Goal: Information Seeking & Learning: Learn about a topic

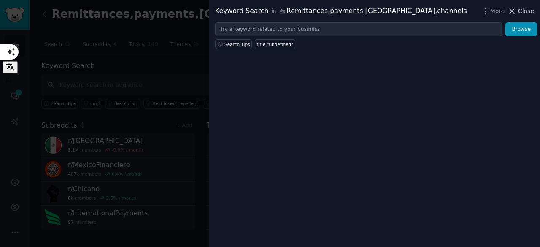
click at [516, 15] on icon at bounding box center [511, 11] width 9 height 9
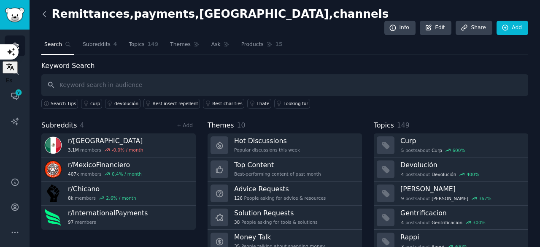
click at [44, 14] on icon at bounding box center [44, 14] width 9 height 9
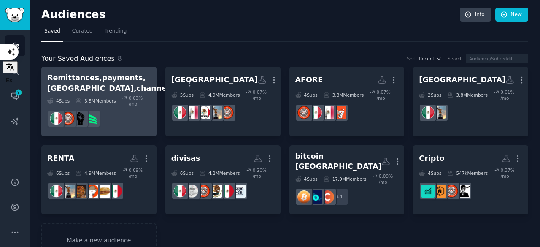
click at [108, 83] on div "Remittances,payments,[GEOGRAPHIC_DATA],channels" at bounding box center [110, 83] width 126 height 21
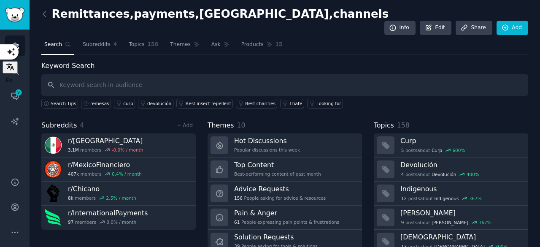
click at [74, 74] on input "text" at bounding box center [284, 85] width 487 height 22
click at [78, 74] on input "text" at bounding box center [284, 85] width 487 height 22
click at [95, 74] on input "chicano, remittances," at bounding box center [284, 85] width 487 height 22
click at [135, 74] on input "chicano, remittances," at bounding box center [284, 85] width 487 height 22
type input "chicano, remittances, remesas, pagos"
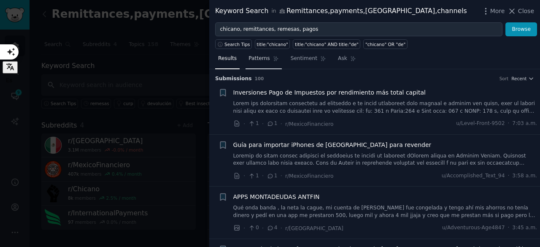
click at [257, 61] on span "Patterns" at bounding box center [258, 59] width 21 height 8
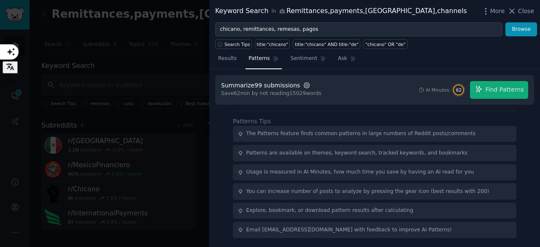
click at [306, 84] on icon "button" at bounding box center [307, 85] width 2 height 2
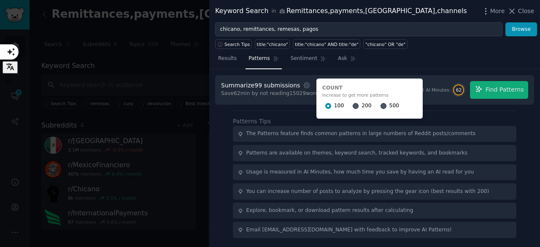
click at [380, 110] on div "500" at bounding box center [389, 105] width 19 height 13
click at [380, 108] on input "500" at bounding box center [383, 106] width 6 height 6
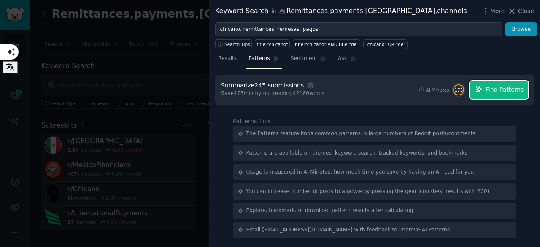
click at [505, 91] on span "Find Patterns" at bounding box center [504, 89] width 38 height 9
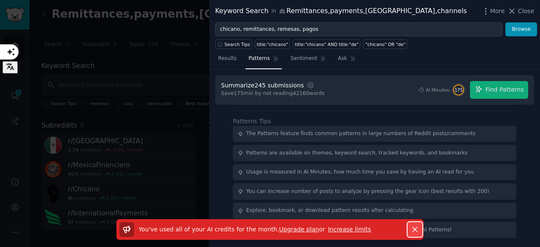
click at [414, 229] on icon "button" at bounding box center [414, 229] width 9 height 9
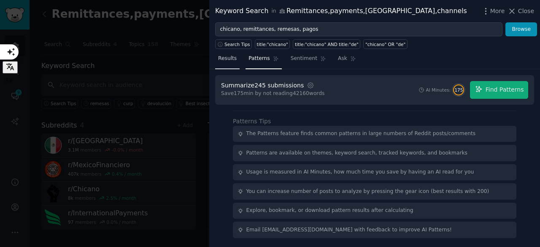
click at [221, 55] on span "Results" at bounding box center [227, 59] width 19 height 8
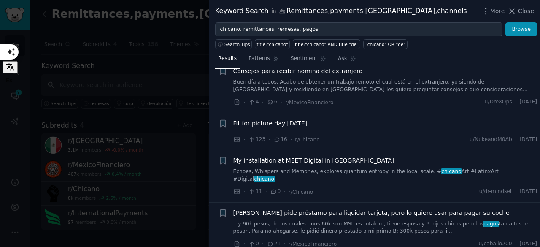
scroll to position [592, 0]
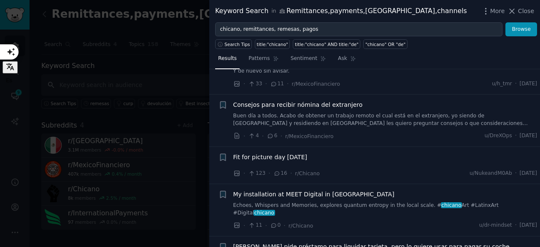
click at [288, 106] on span "Consejos para recibir nómina del extranjero" at bounding box center [297, 104] width 129 height 9
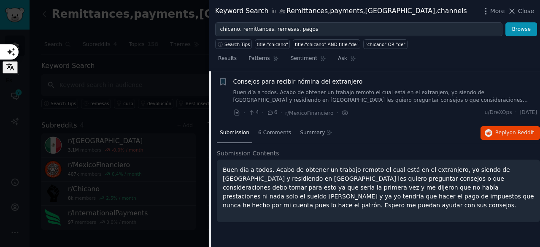
scroll to position [616, 0]
click at [409, 98] on link "Buen día a todos. Acabo de obtener un trabajo remoto el cual está en el extranj…" at bounding box center [385, 96] width 304 height 15
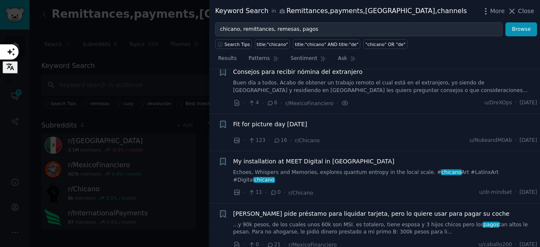
scroll to position [625, 0]
click at [309, 83] on link "Buen día a todos. Acabo de obtener un trabajo remoto el cual está en el extranj…" at bounding box center [385, 86] width 304 height 15
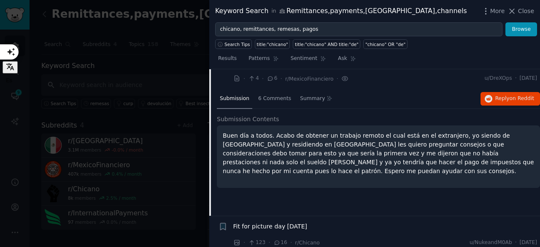
scroll to position [645, 0]
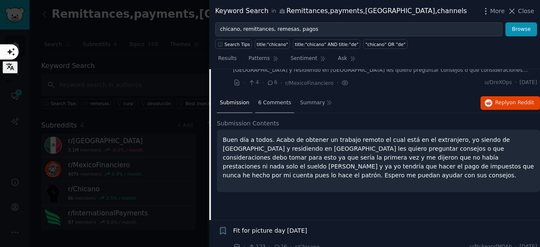
click at [272, 103] on span "6 Comments" at bounding box center [274, 103] width 33 height 8
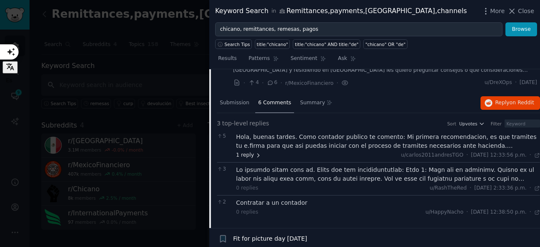
click at [256, 154] on icon at bounding box center [258, 155] width 6 height 6
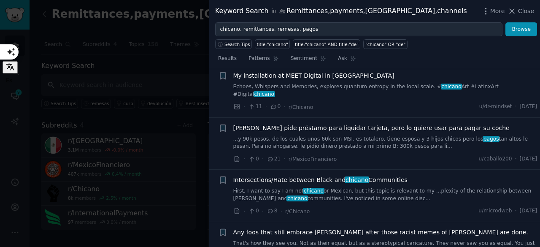
scroll to position [879, 0]
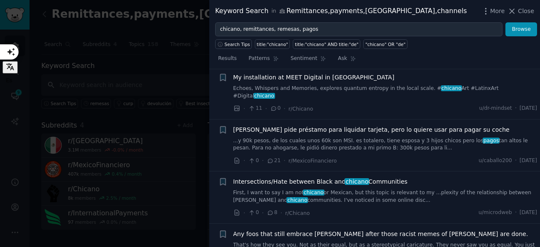
click at [312, 125] on span "[PERSON_NAME] pide préstamo para liquidar tarjeta, pero lo quiere usar para pag…" at bounding box center [371, 129] width 276 height 9
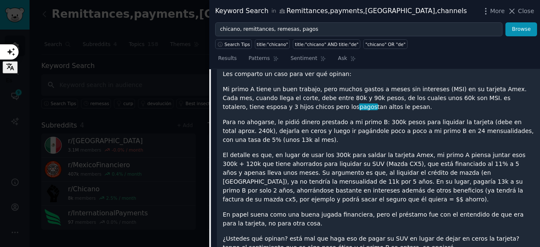
scroll to position [855, 0]
